Goal: Information Seeking & Learning: Check status

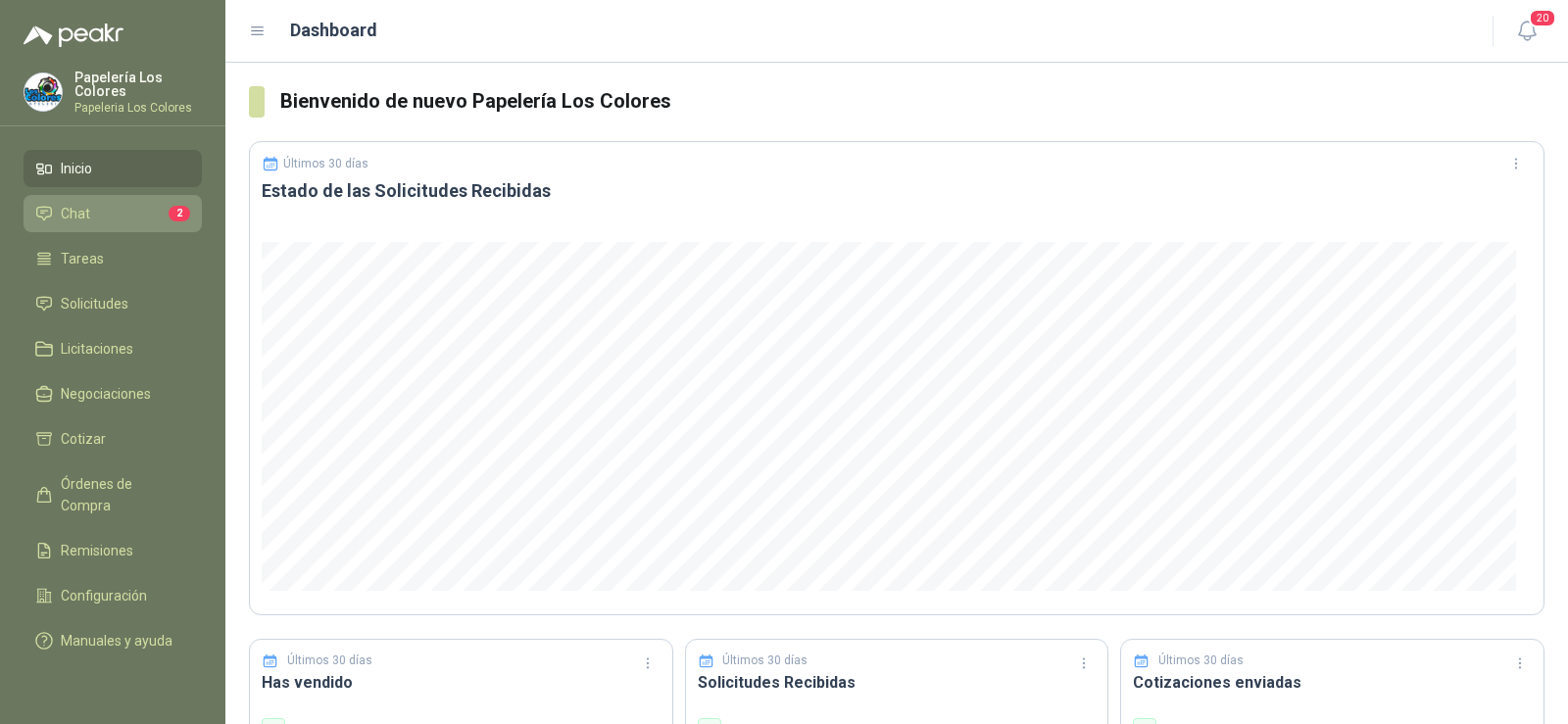
click at [64, 229] on link "Chat 2" at bounding box center [113, 214] width 178 height 38
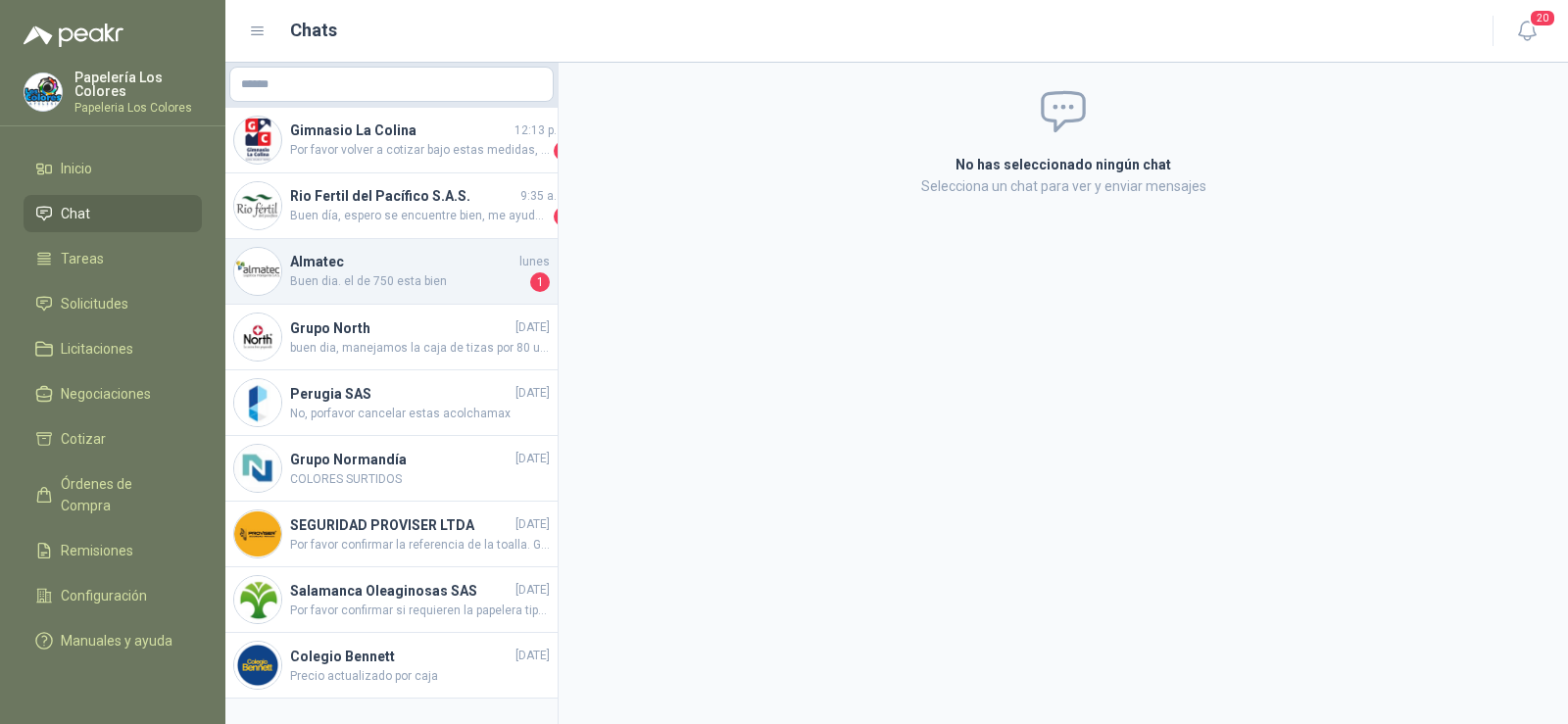
click at [386, 268] on h4 "Almatec" at bounding box center [402, 262] width 225 height 22
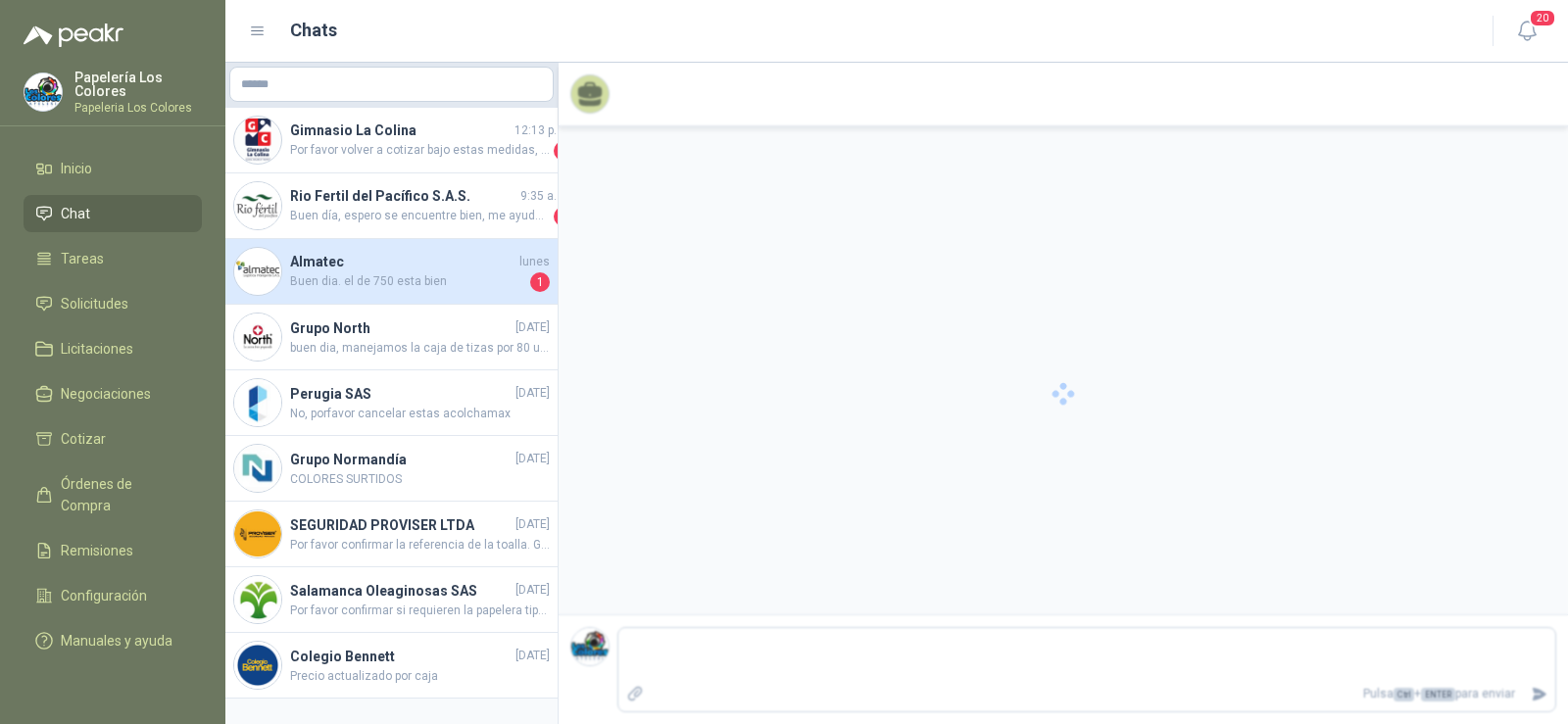
scroll to position [564, 0]
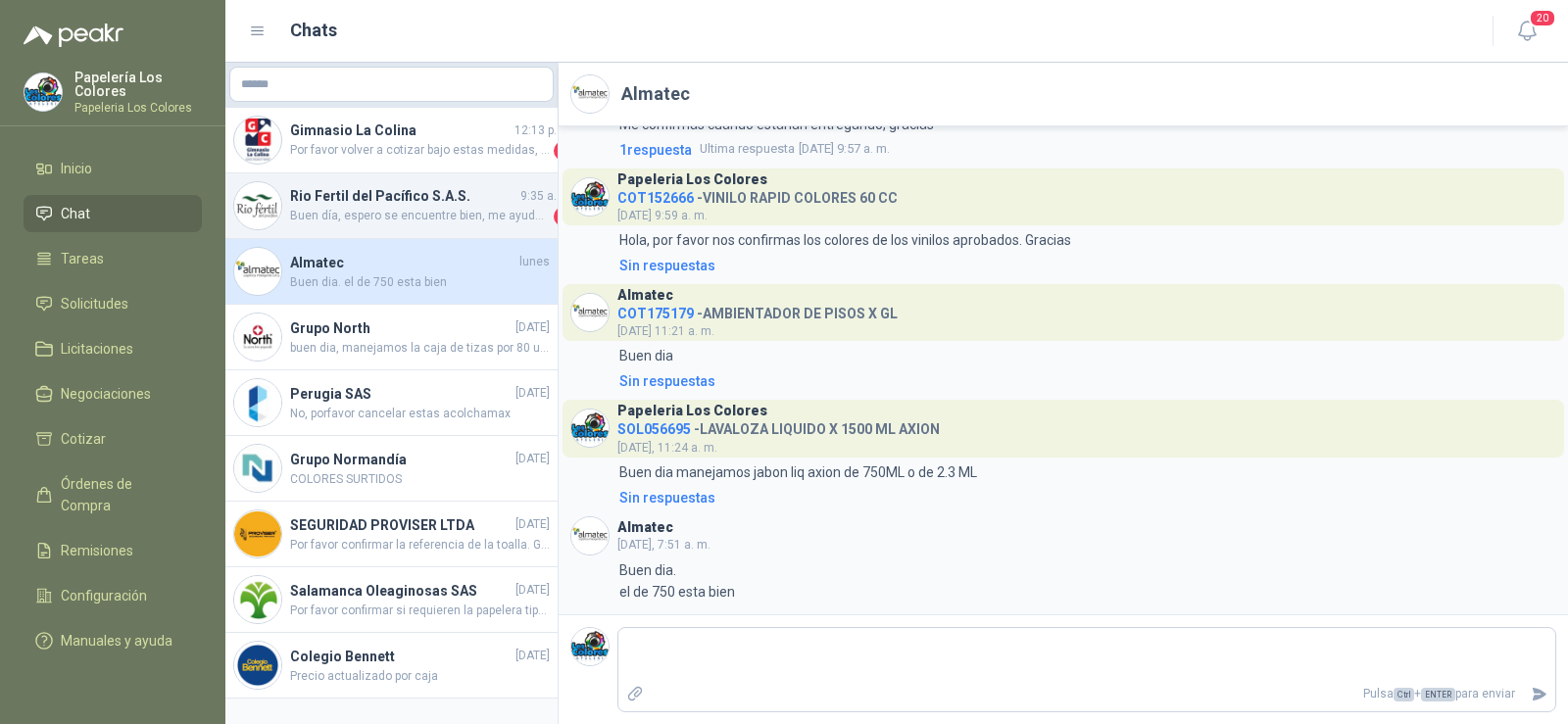
click at [365, 210] on span "Buen día, espero se encuentre bien, me ayuda por favor con la foto de la refere…" at bounding box center [419, 217] width 260 height 20
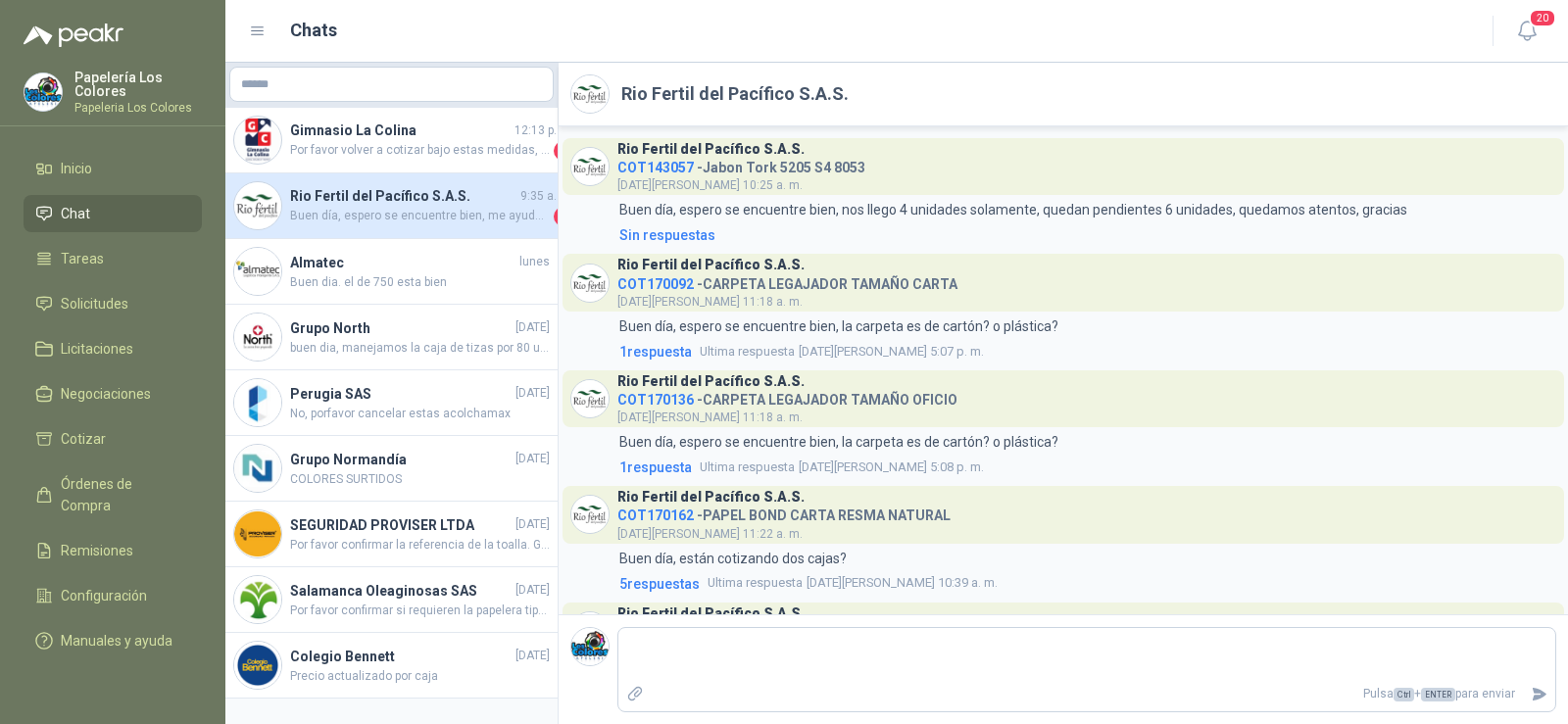
scroll to position [553, 0]
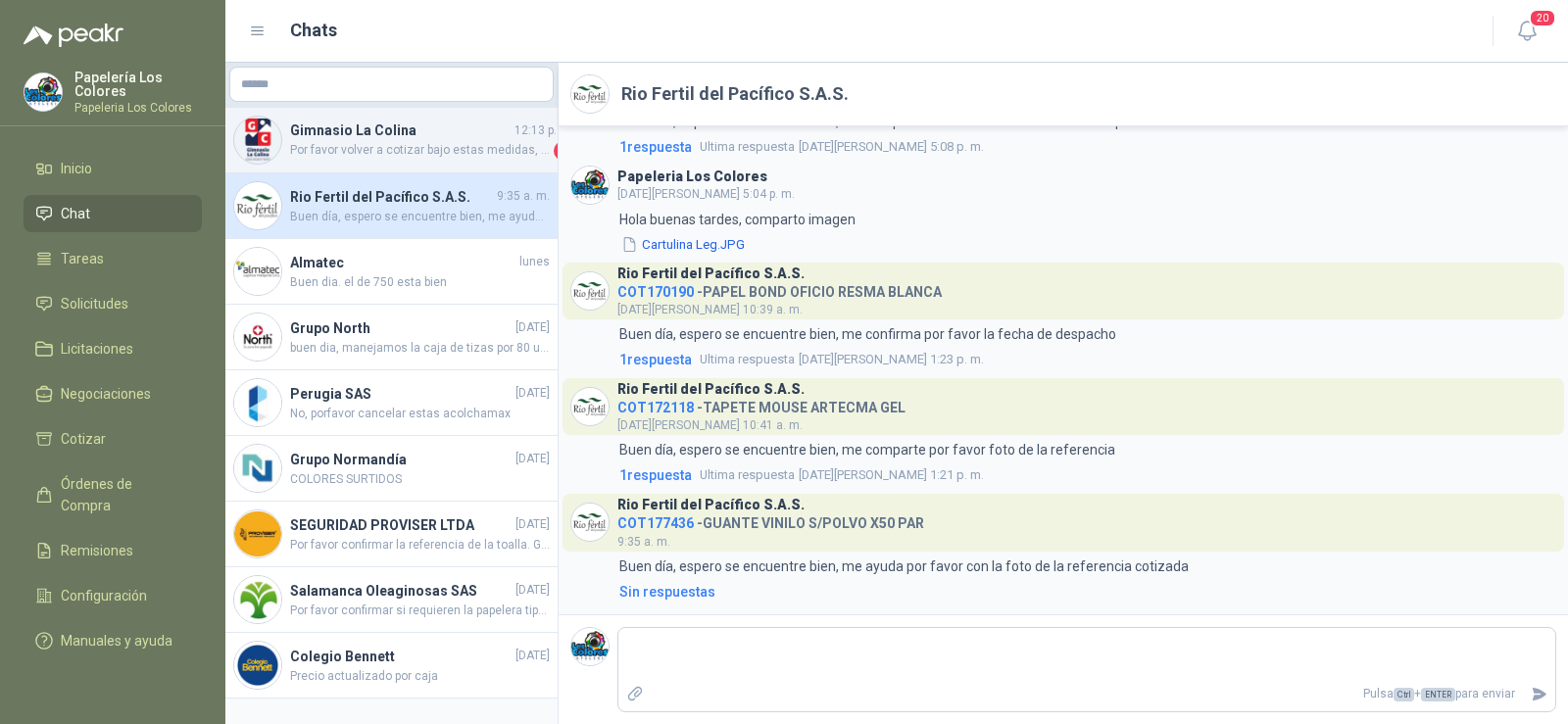
click at [370, 152] on span "Por favor volver a cotizar bajo estas medidas, gracias." at bounding box center [419, 151] width 260 height 20
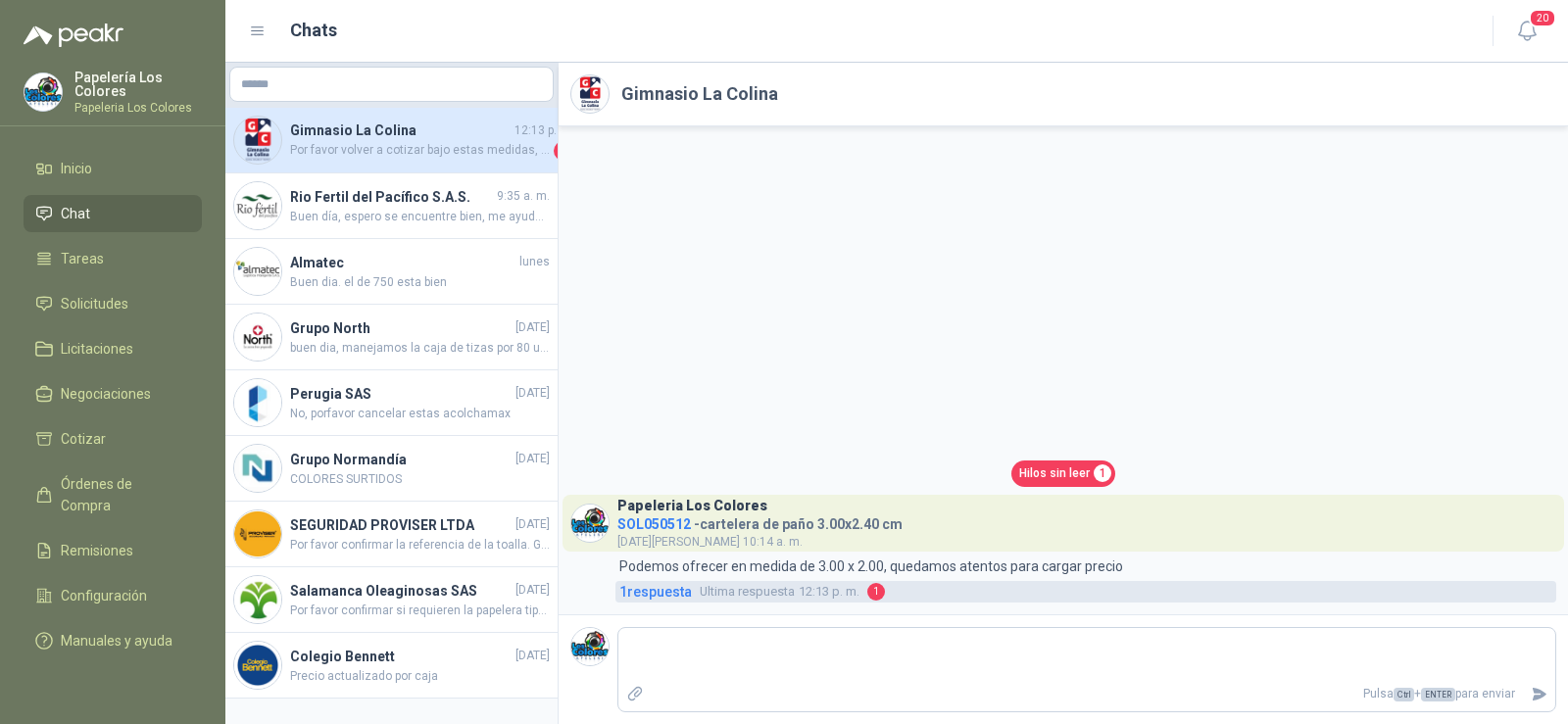
click at [671, 590] on span "1 respuesta" at bounding box center [654, 592] width 72 height 22
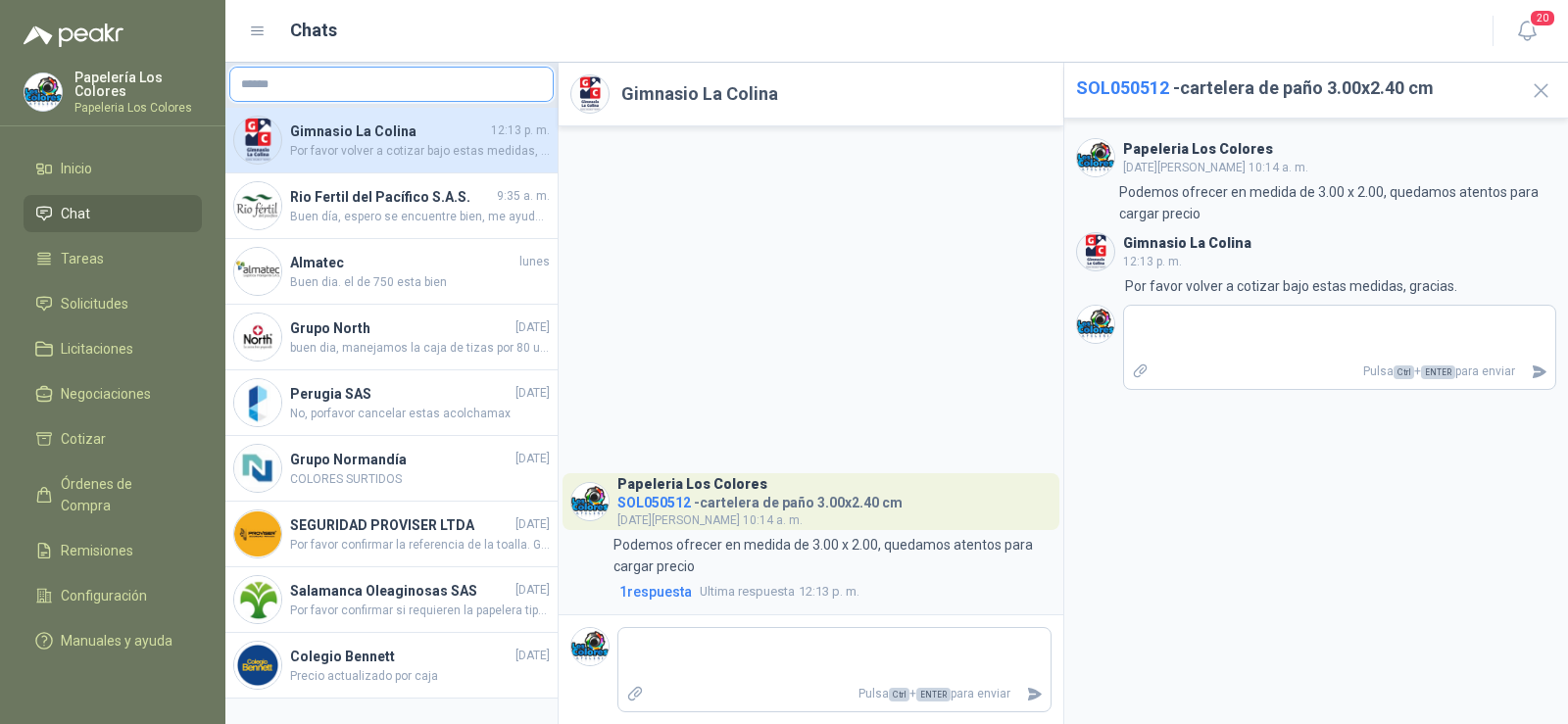
click at [309, 76] on input "text" at bounding box center [392, 84] width 322 height 34
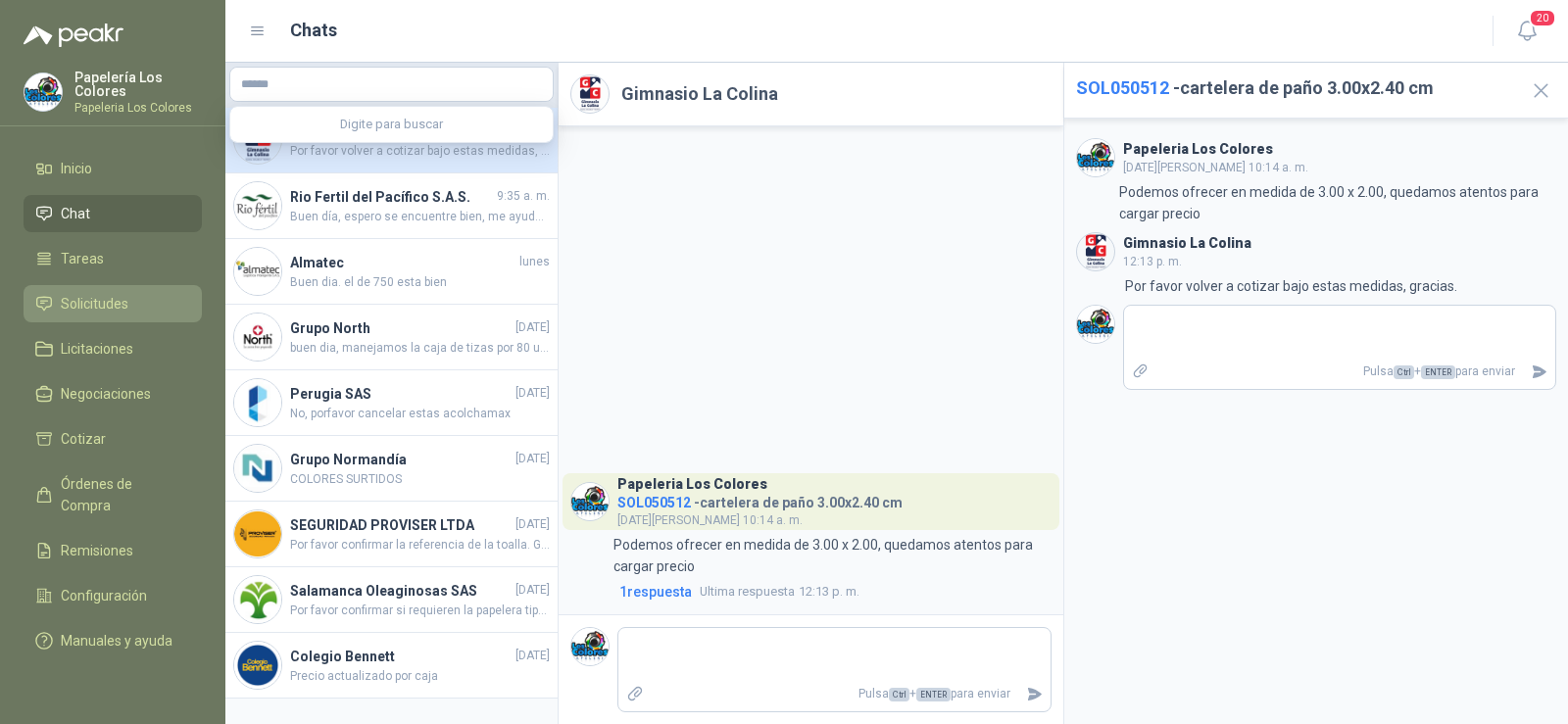
click at [94, 312] on span "Solicitudes" at bounding box center [94, 304] width 67 height 22
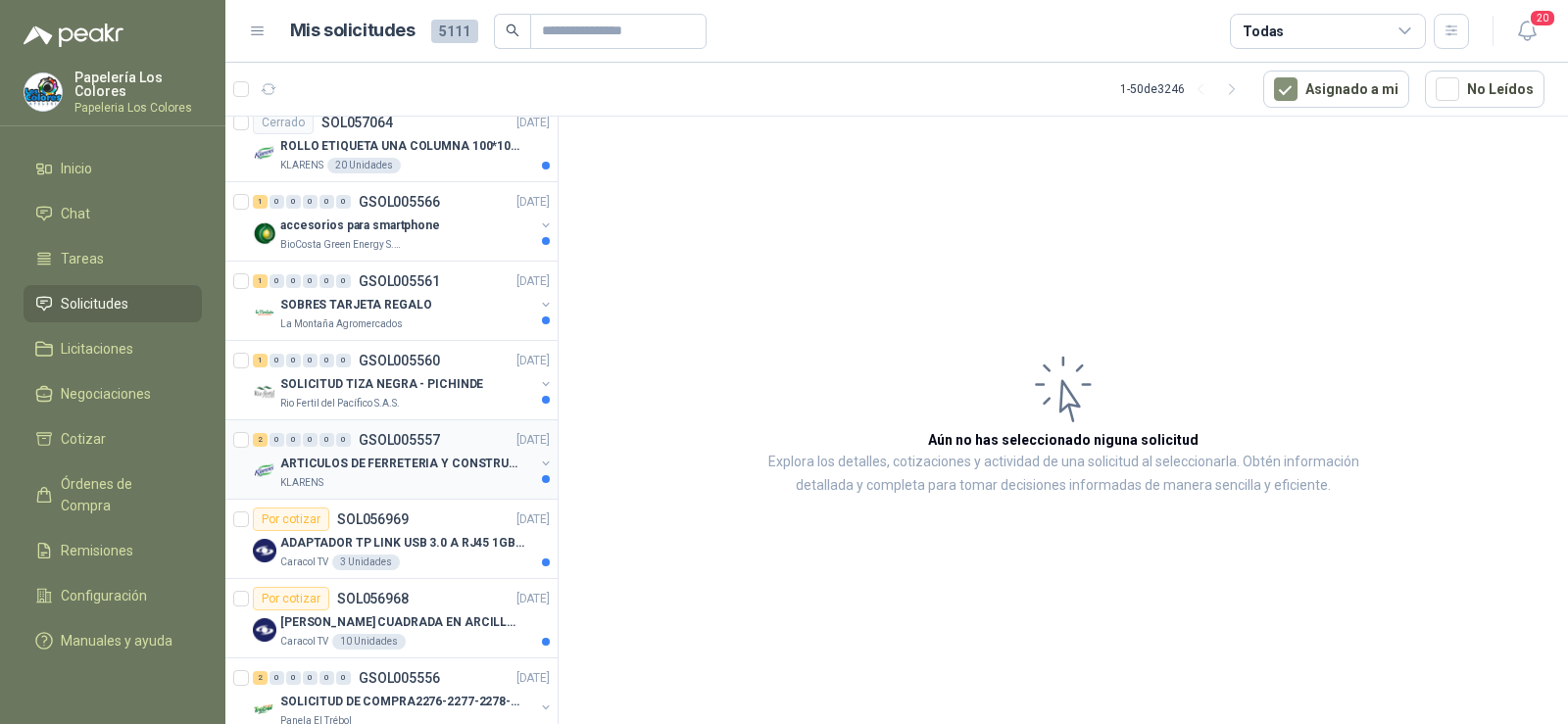
scroll to position [588, 0]
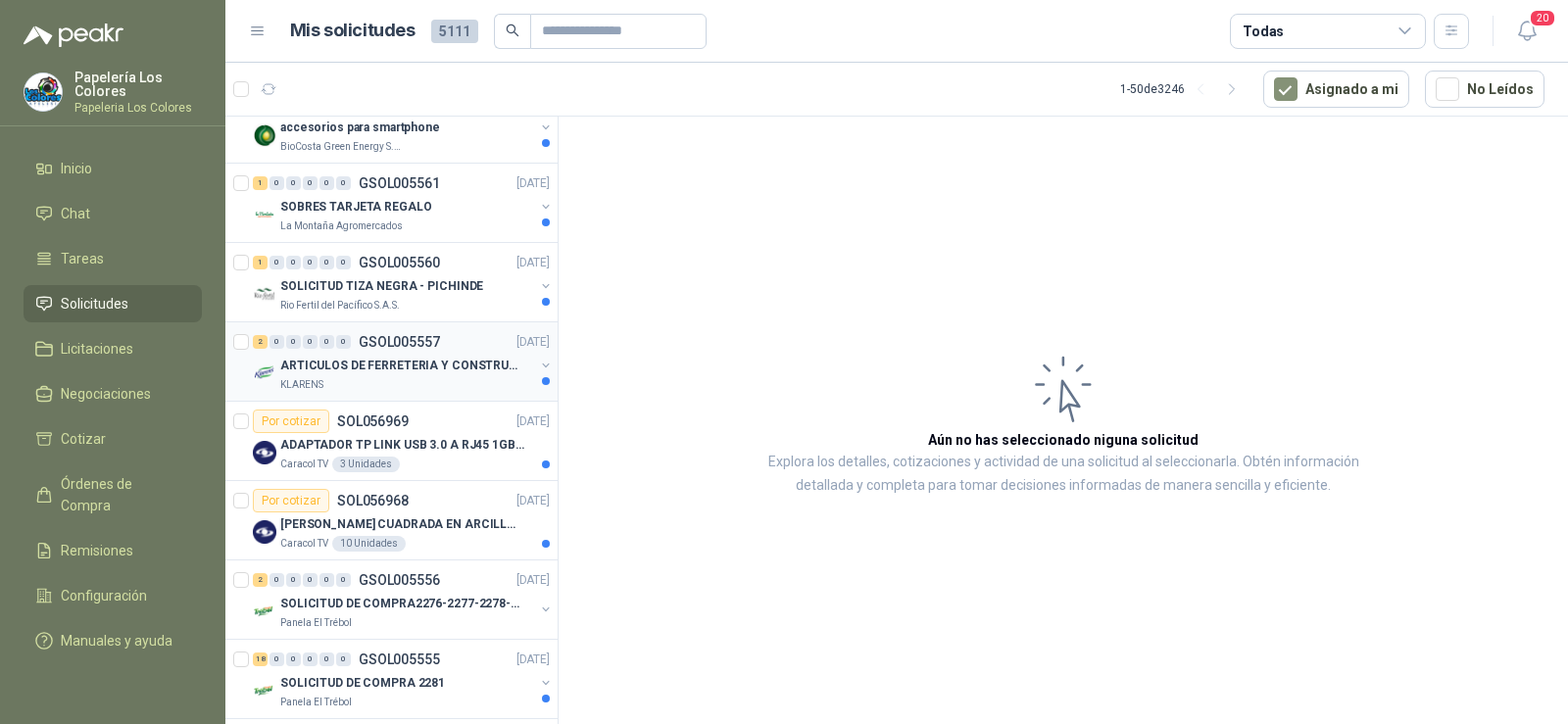
click at [363, 389] on div "KLARENS" at bounding box center [406, 386] width 254 height 16
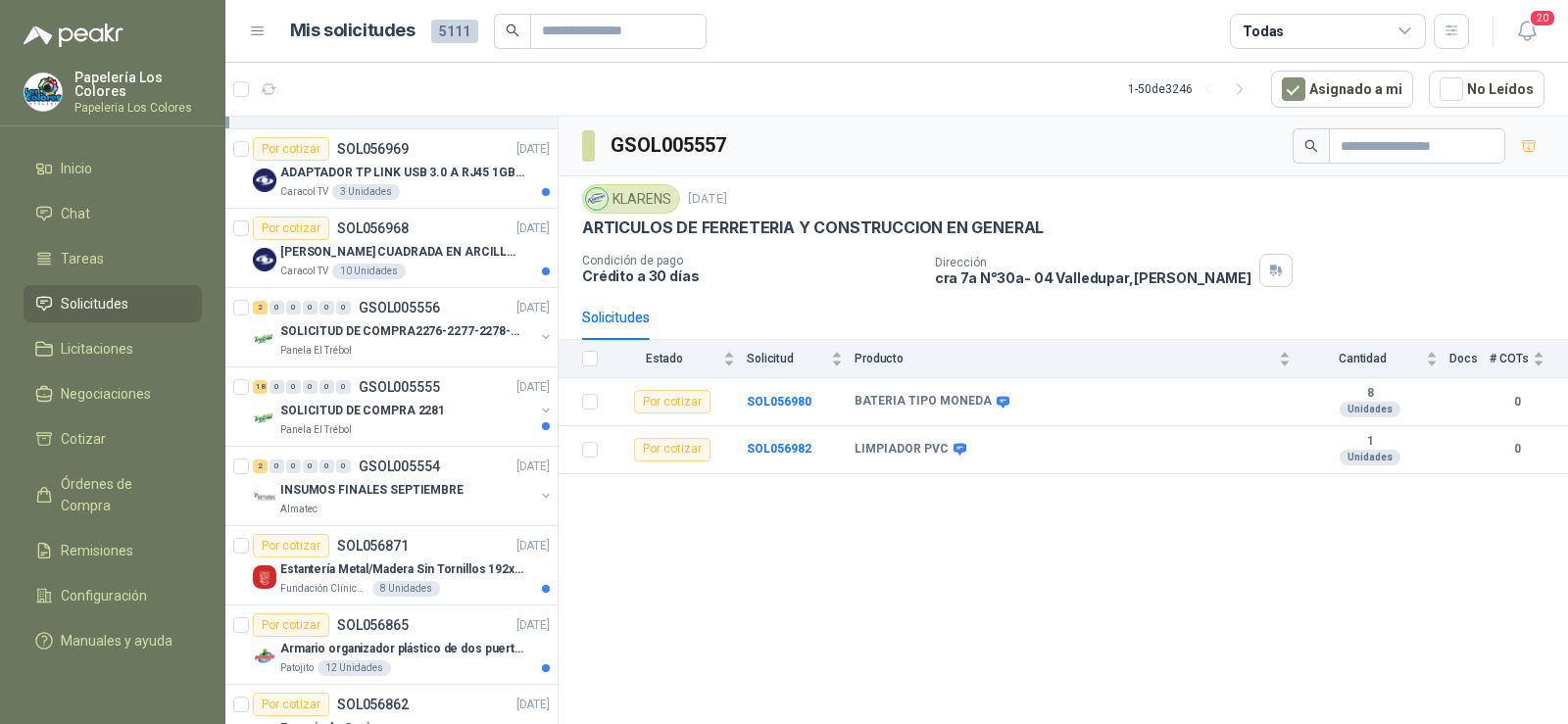
scroll to position [882, 0]
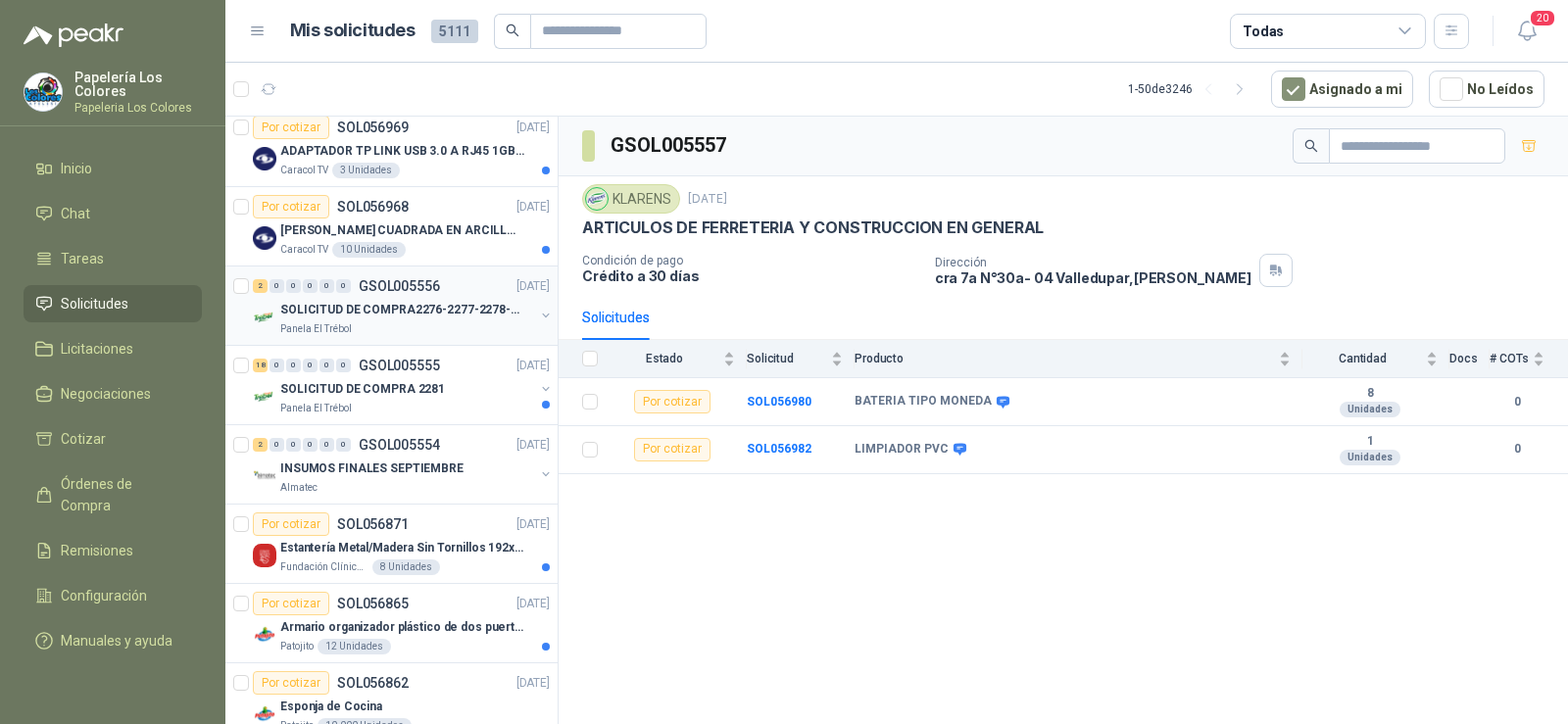
click at [374, 317] on p "SOLICITUD DE COMPRA2276-2277-2278-2284-2285-" at bounding box center [401, 310] width 244 height 19
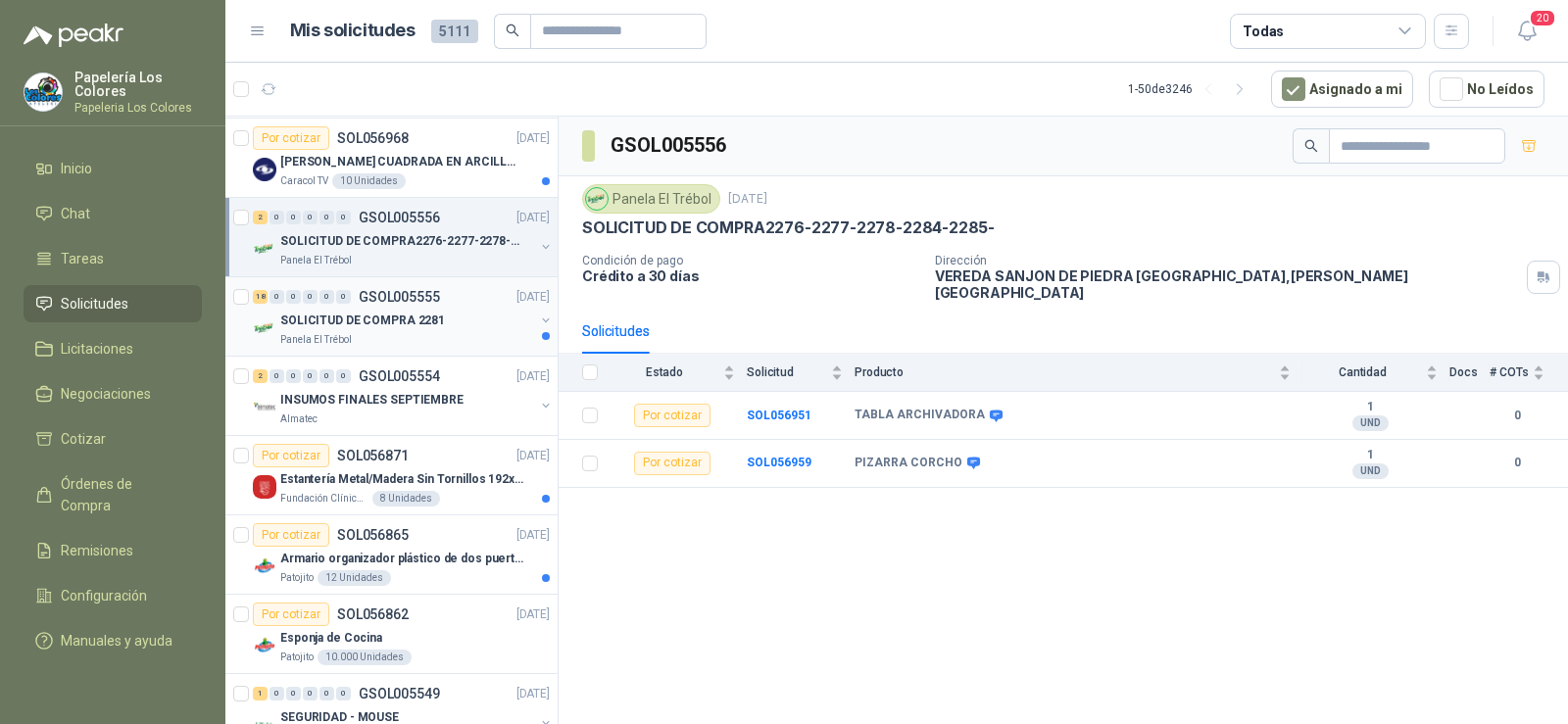
scroll to position [980, 0]
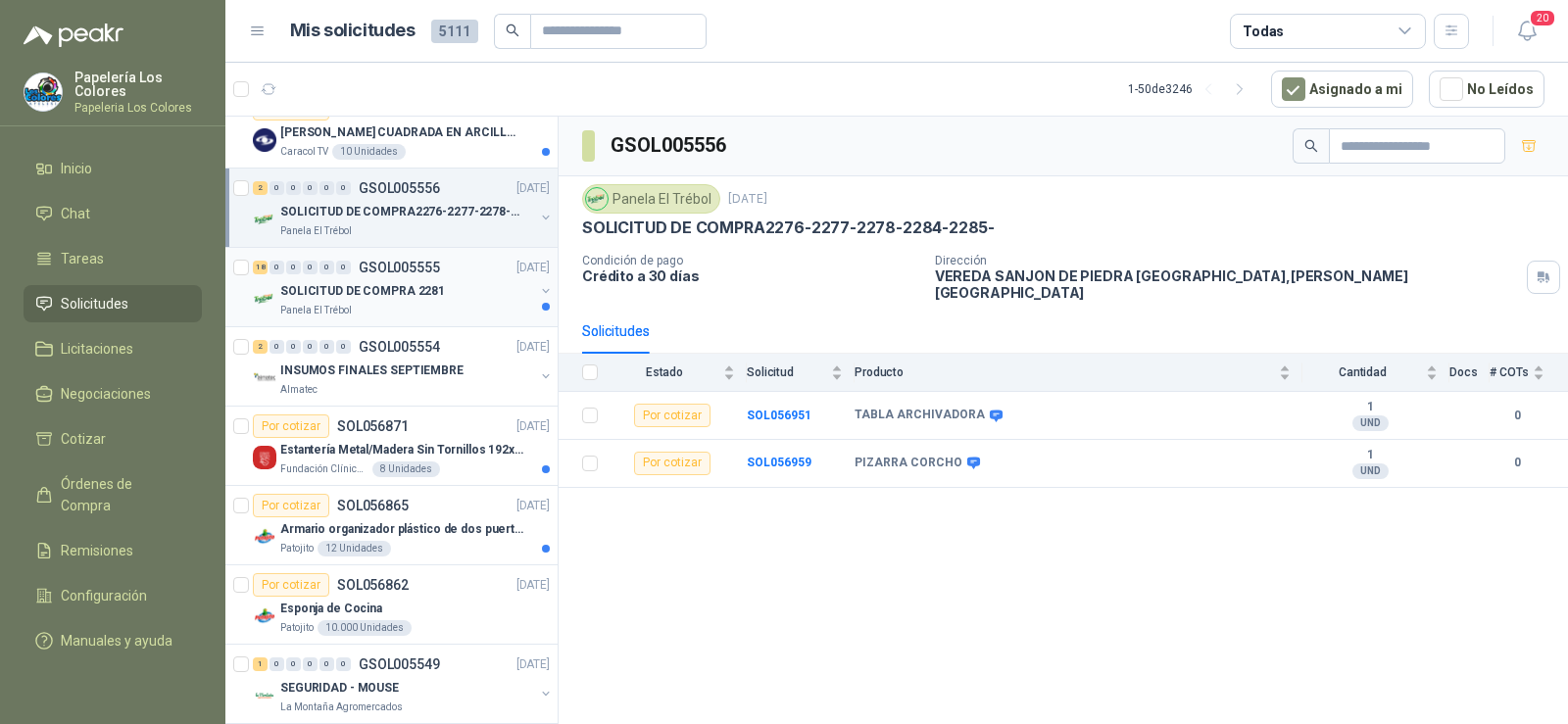
click at [355, 385] on div "Almatec" at bounding box center [406, 391] width 254 height 16
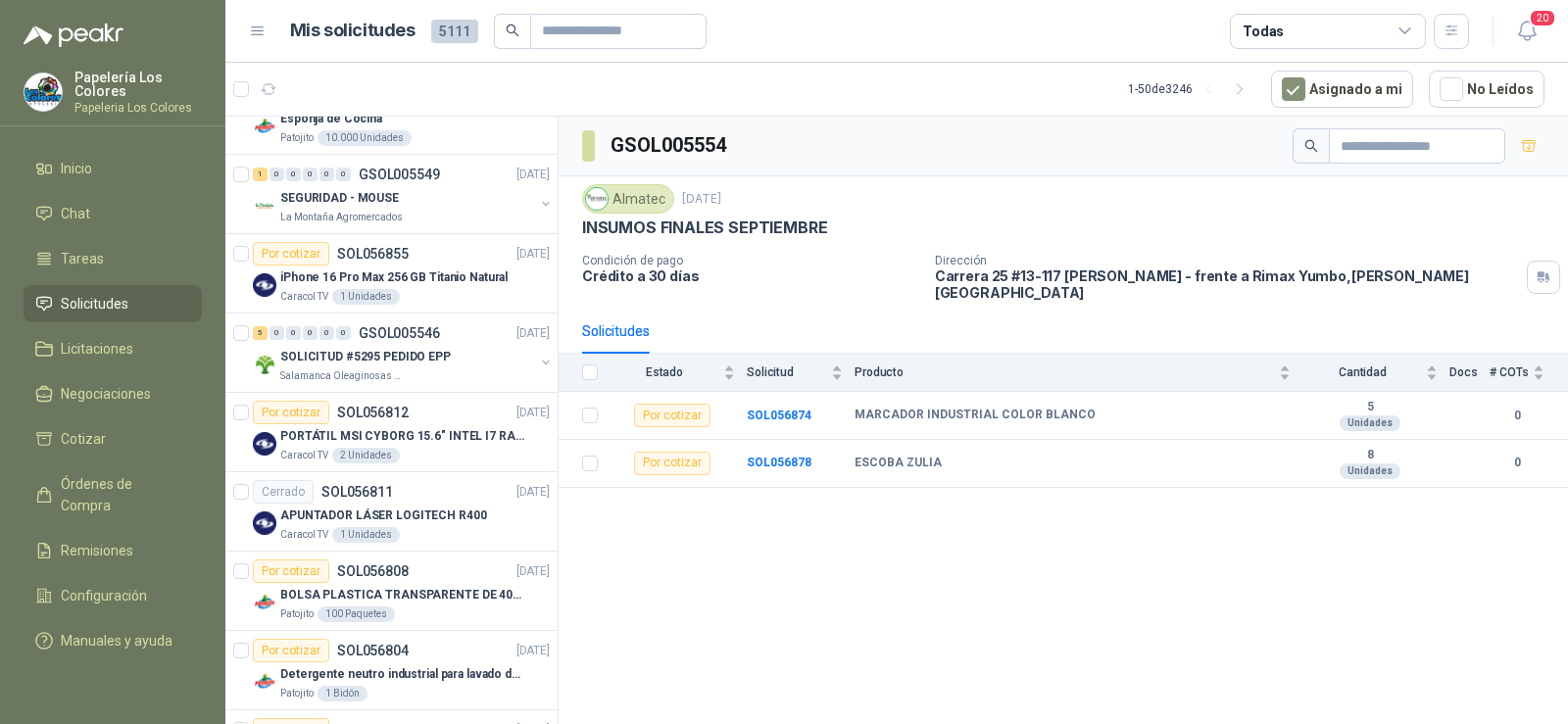
scroll to position [1373, 0]
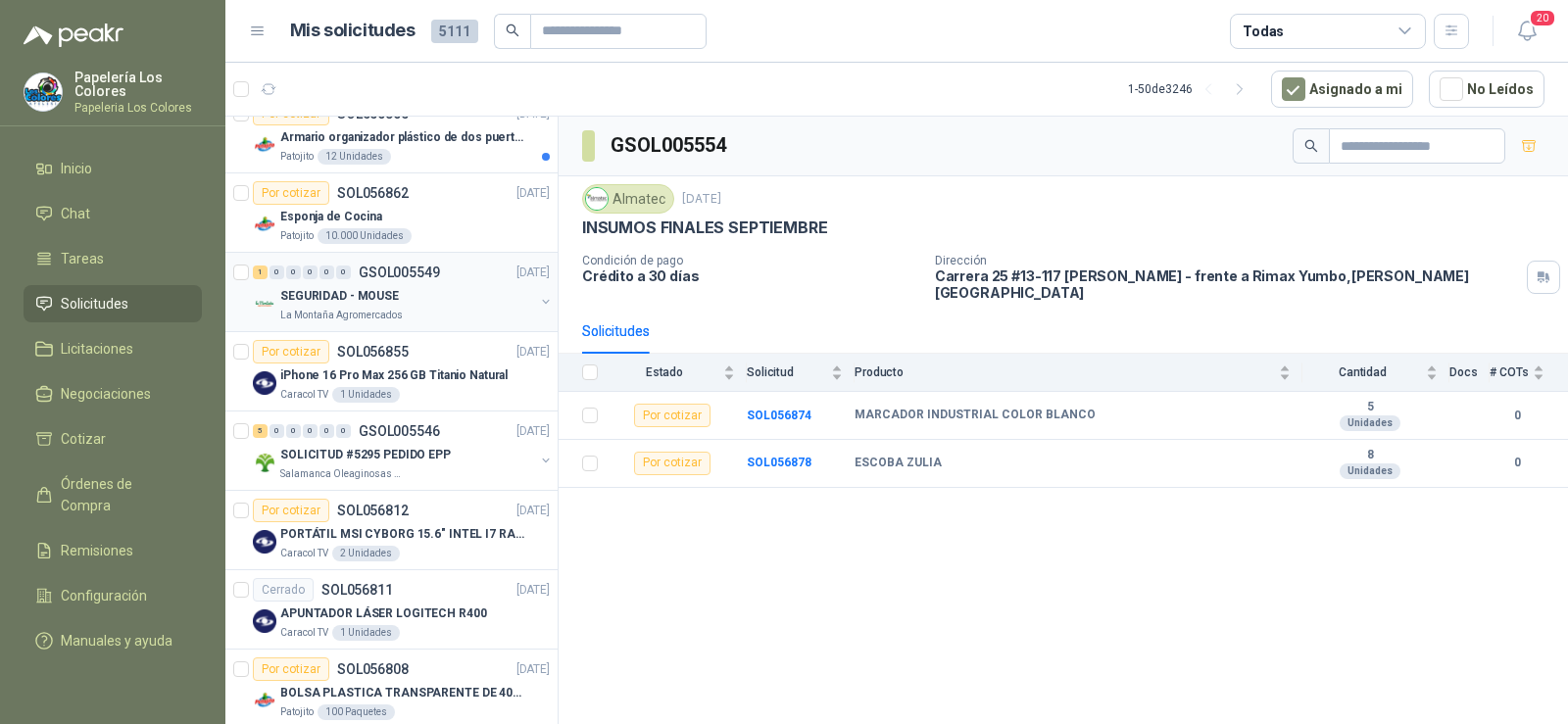
click at [366, 317] on p "La Montaña Agromercados" at bounding box center [341, 316] width 123 height 16
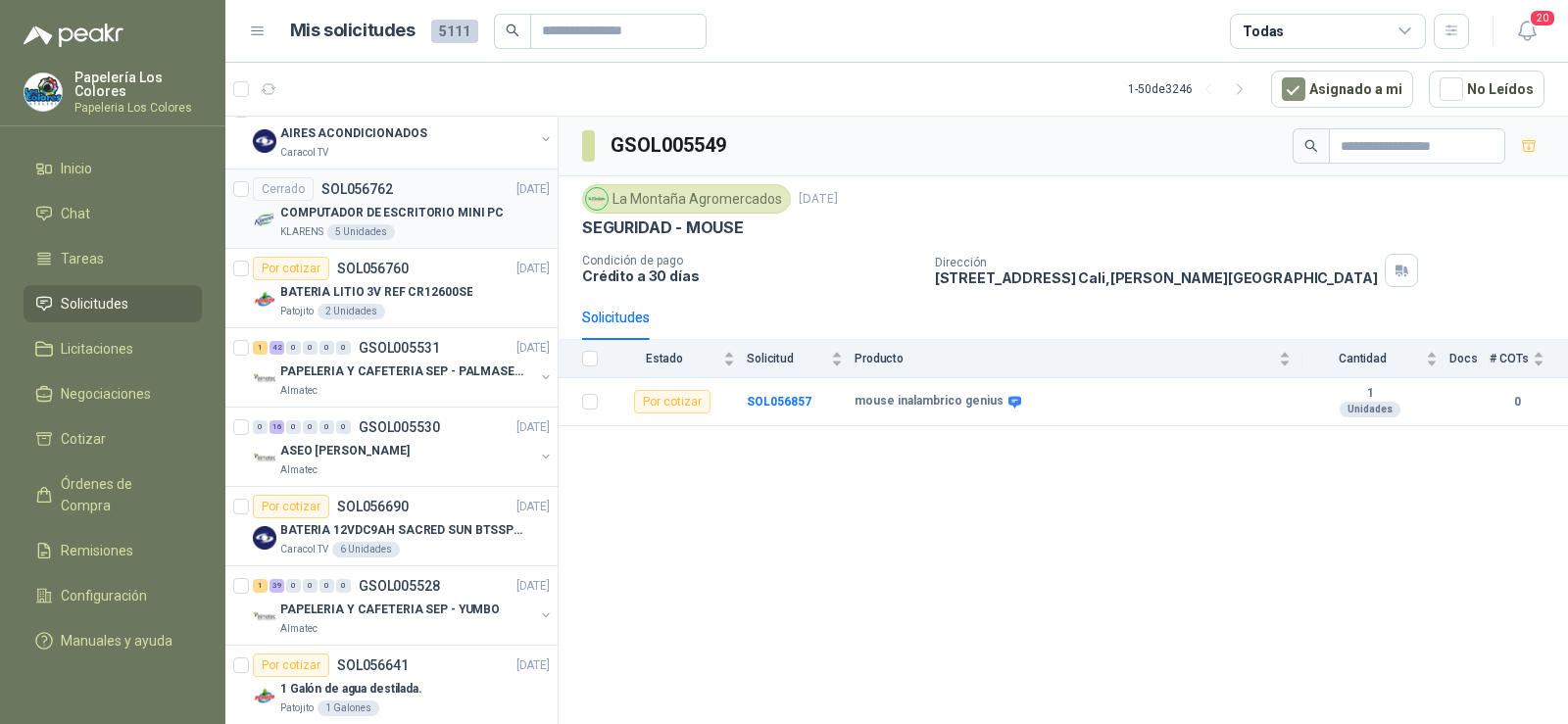
scroll to position [2255, 0]
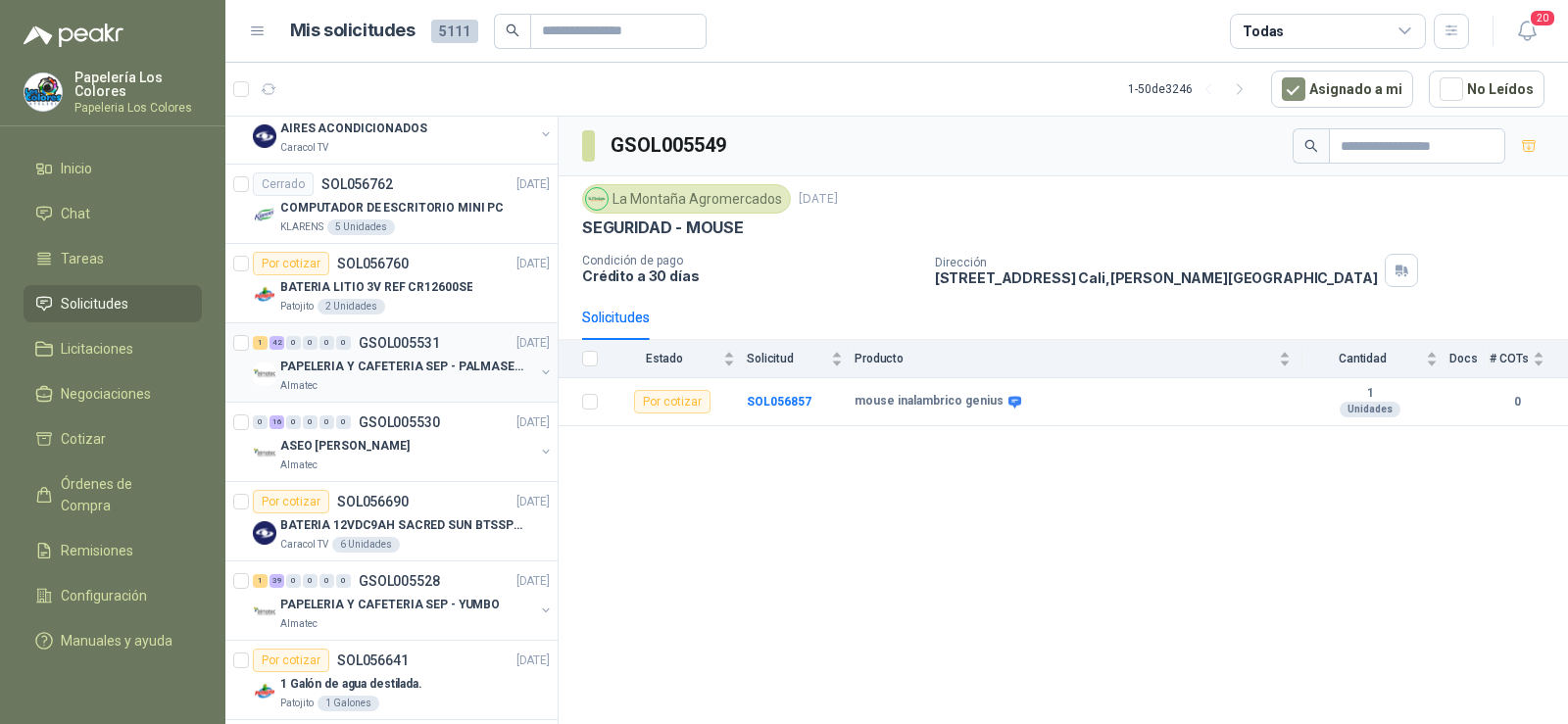
click at [375, 371] on p "PAPELERIA Y CAFETERIA SEP - PALMASECA" at bounding box center [401, 367] width 244 height 19
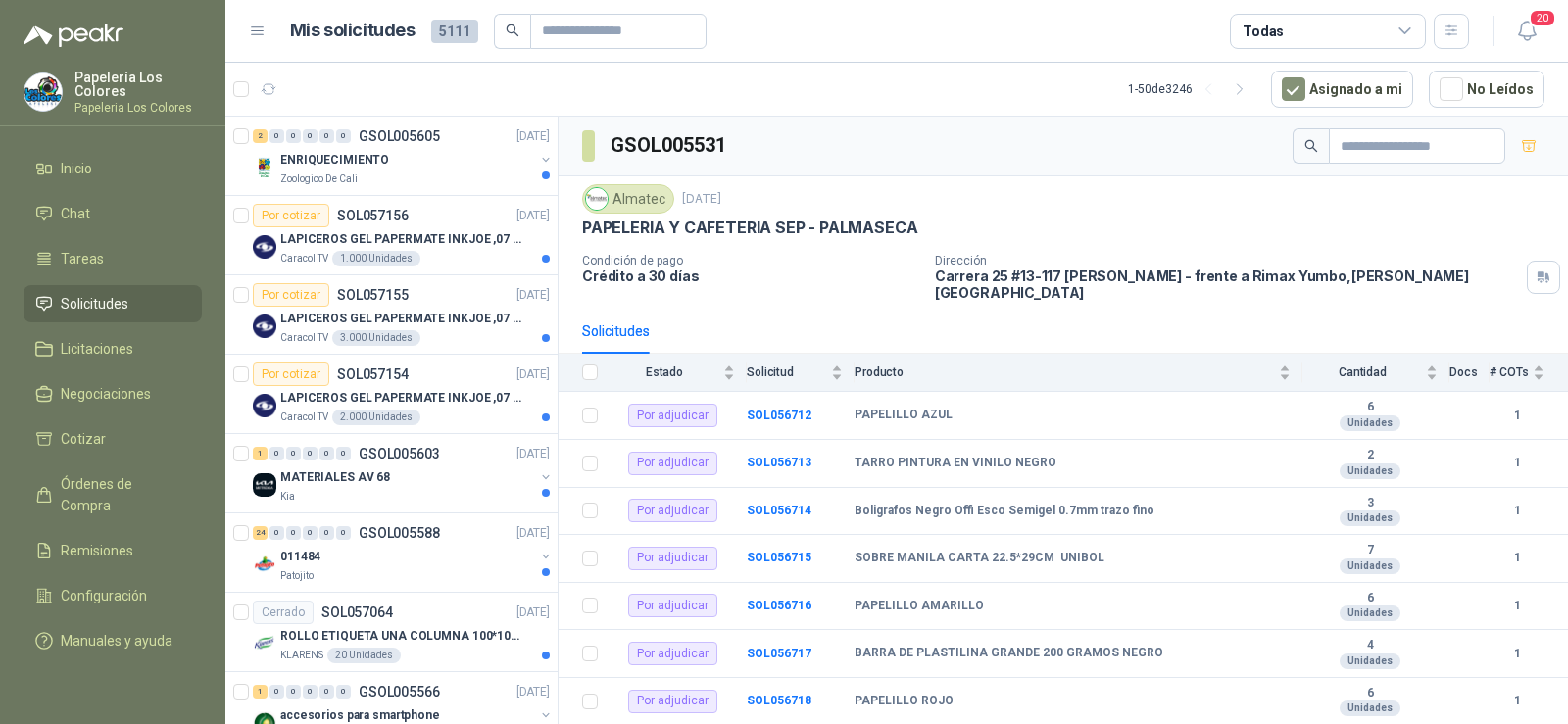
click at [608, 6] on header "Mis solicitudes 5111 Todas 20" at bounding box center [897, 31] width 1343 height 62
click at [604, 26] on input "text" at bounding box center [610, 32] width 137 height 34
type input "*********"
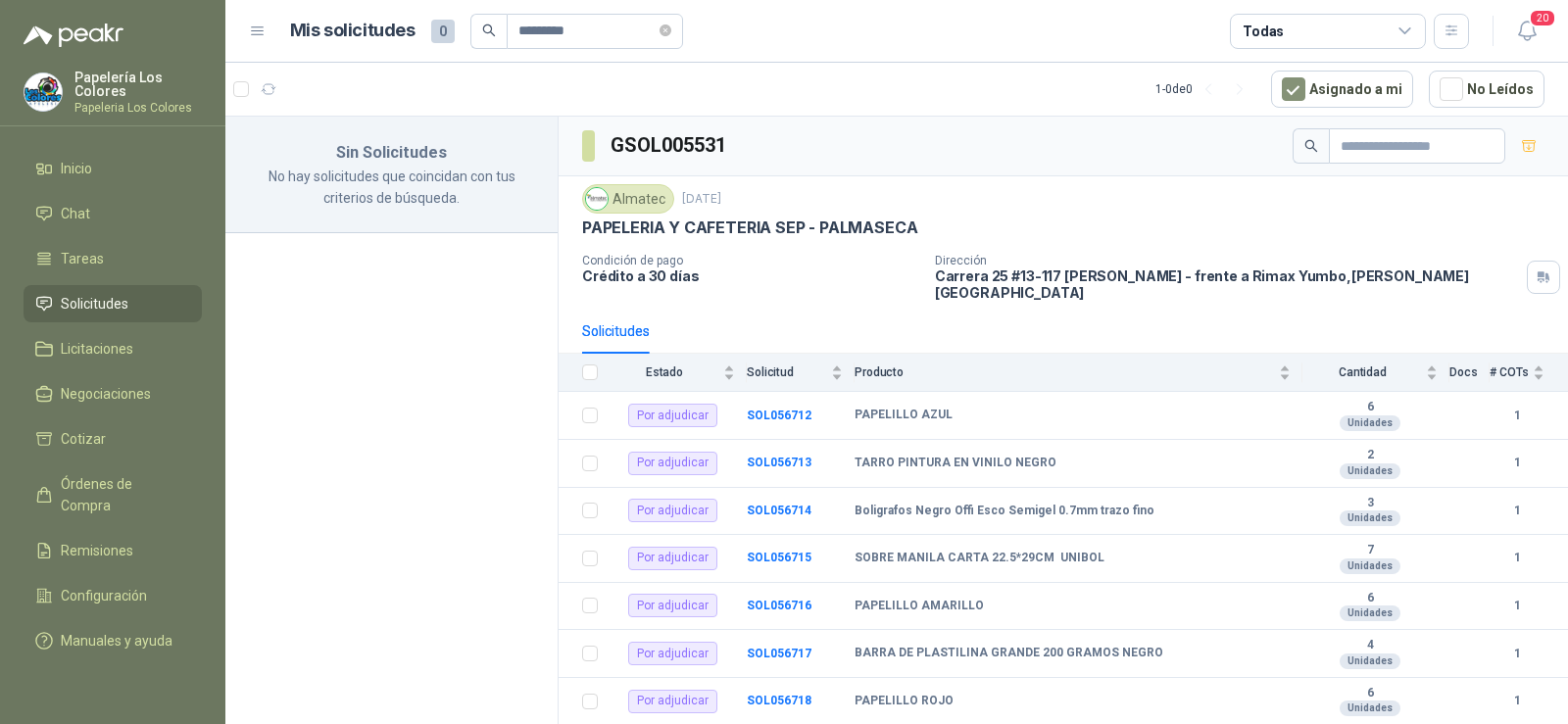
click at [109, 288] on link "Solicitudes" at bounding box center [113, 304] width 178 height 38
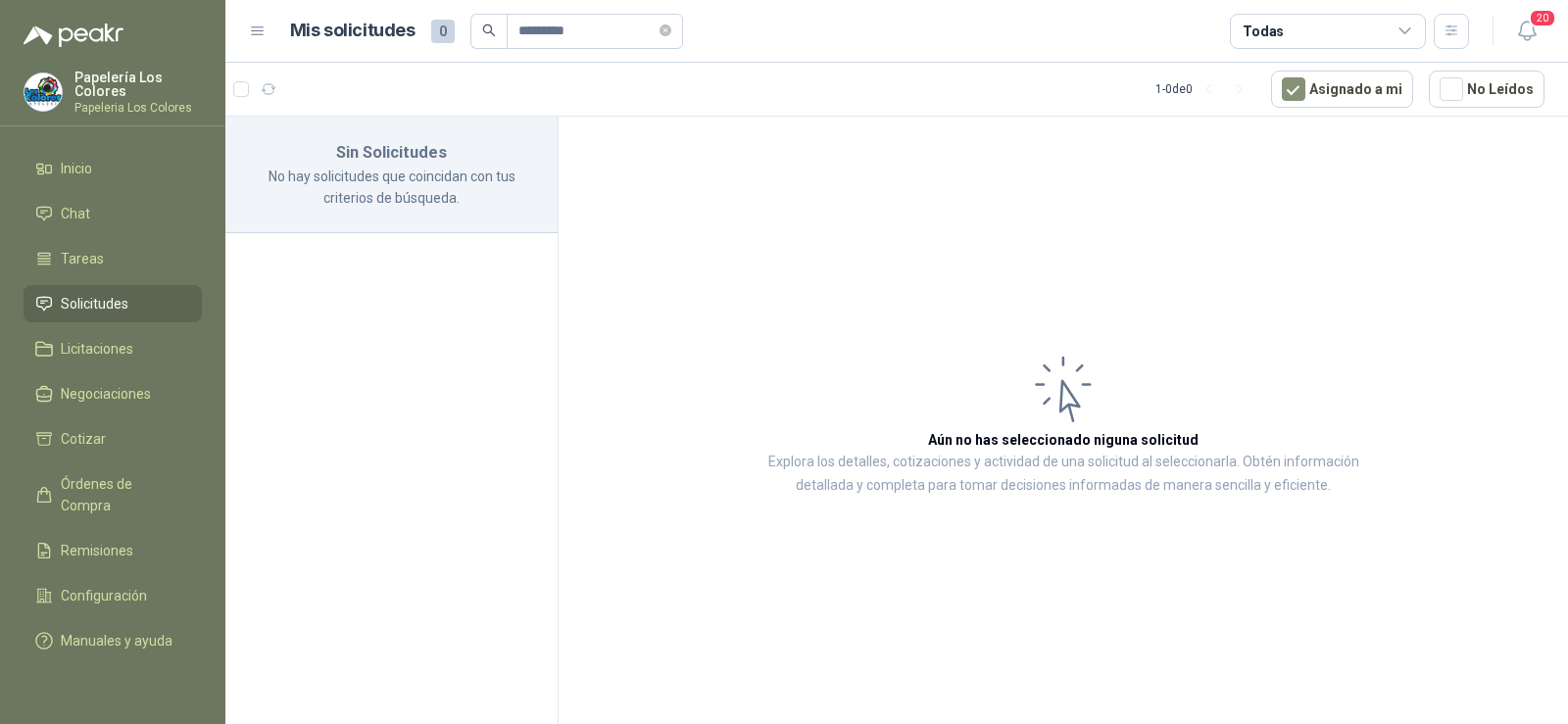
click at [79, 298] on span "Solicitudes" at bounding box center [94, 304] width 67 height 22
